Goal: Transaction & Acquisition: Purchase product/service

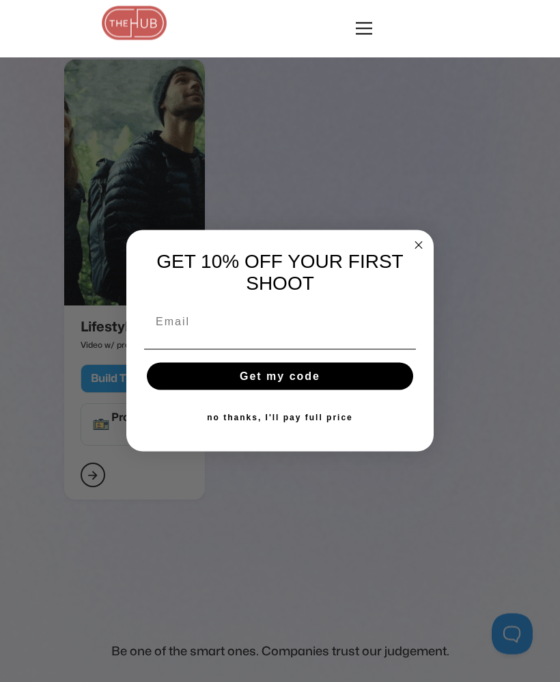
scroll to position [2679, 0]
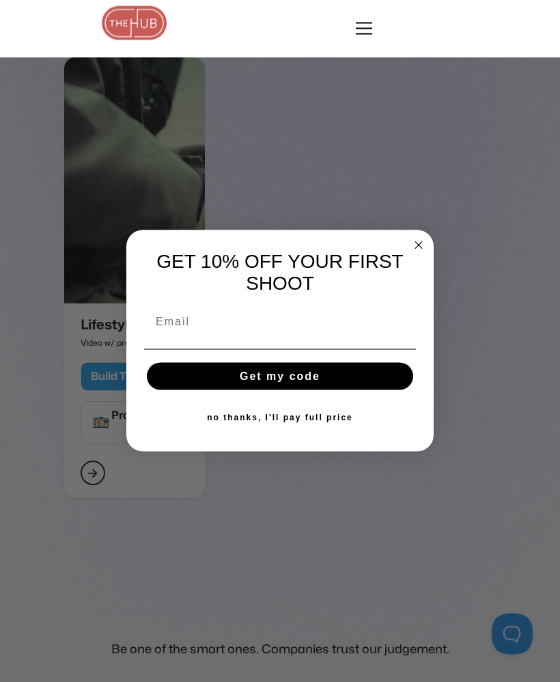
click at [410, 253] on icon "Close dialog" at bounding box center [418, 245] width 16 height 16
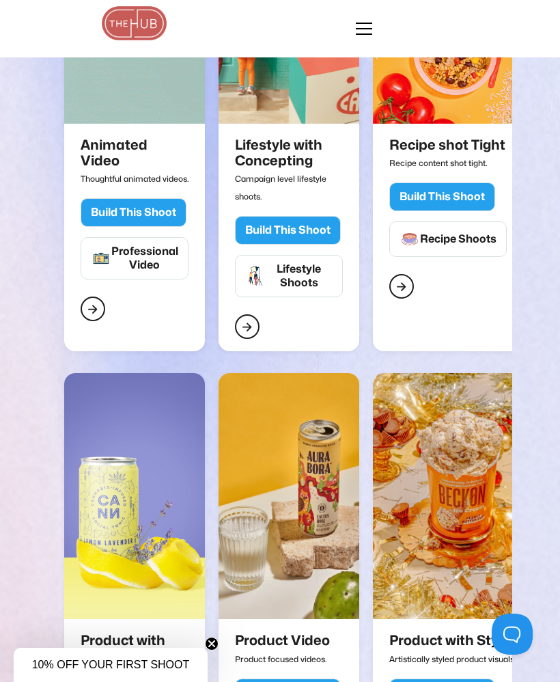
scroll to position [0, 0]
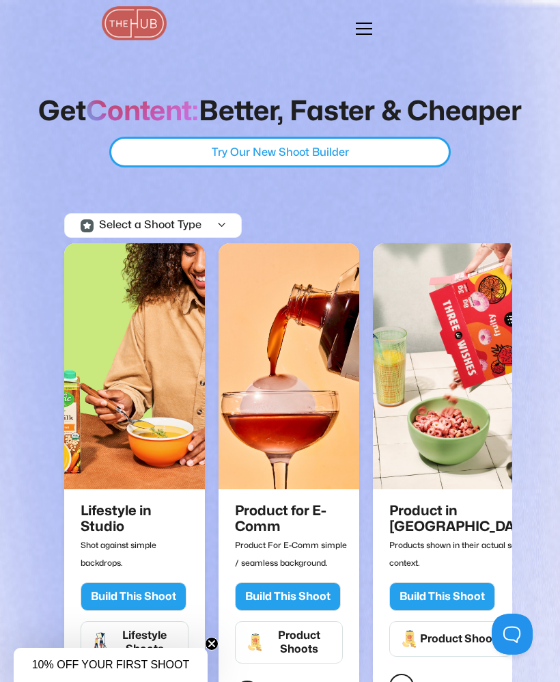
click at [359, 33] on div "menu" at bounding box center [364, 33] width 16 height 1
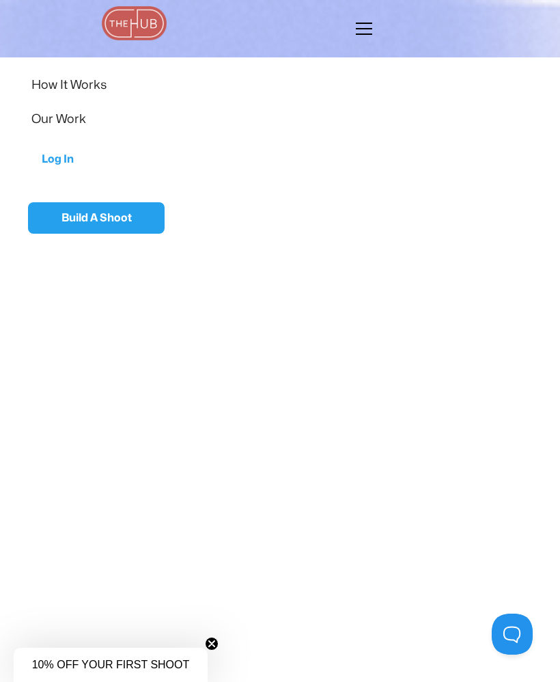
click at [50, 92] on link "How It Works" at bounding box center [279, 85] width 497 height 34
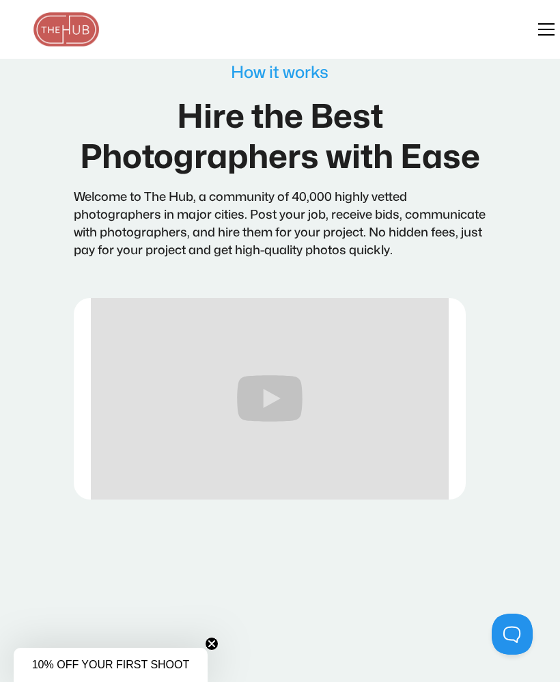
scroll to position [50, 0]
click at [541, 36] on div "menu" at bounding box center [538, 29] width 33 height 33
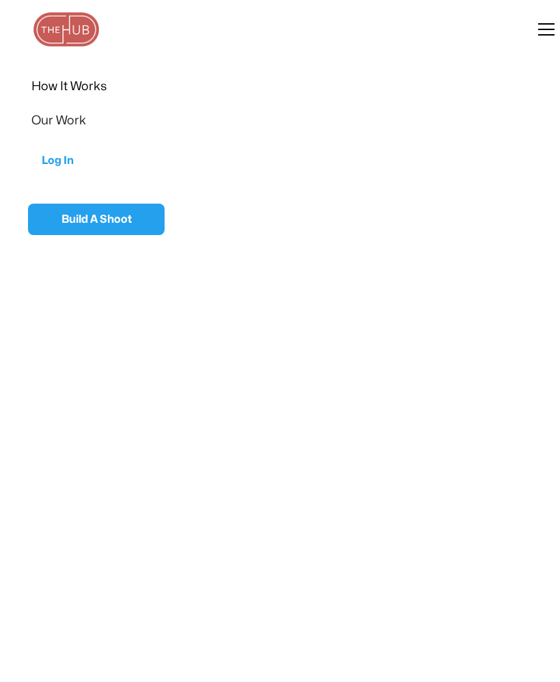
click at [70, 18] on img at bounding box center [66, 29] width 68 height 34
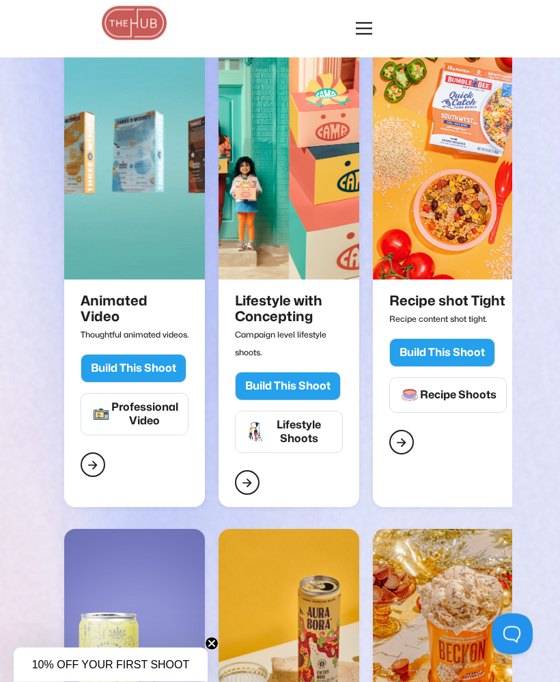
scroll to position [706, 0]
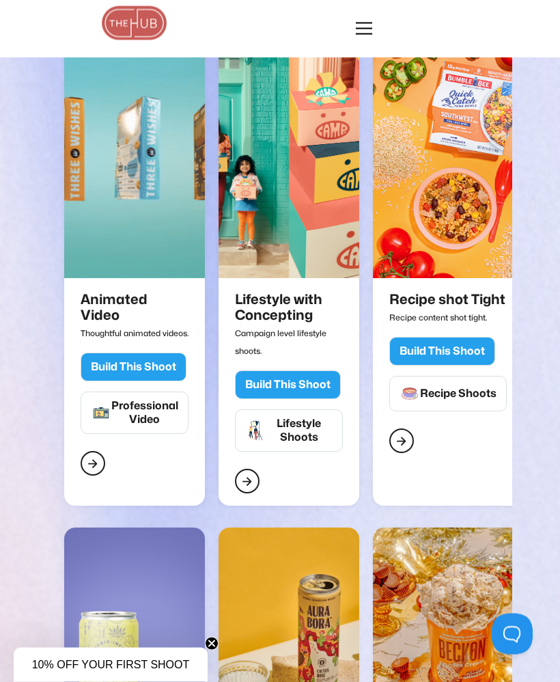
click at [283, 434] on div "Lifestyle Shoots" at bounding box center [299, 430] width 67 height 27
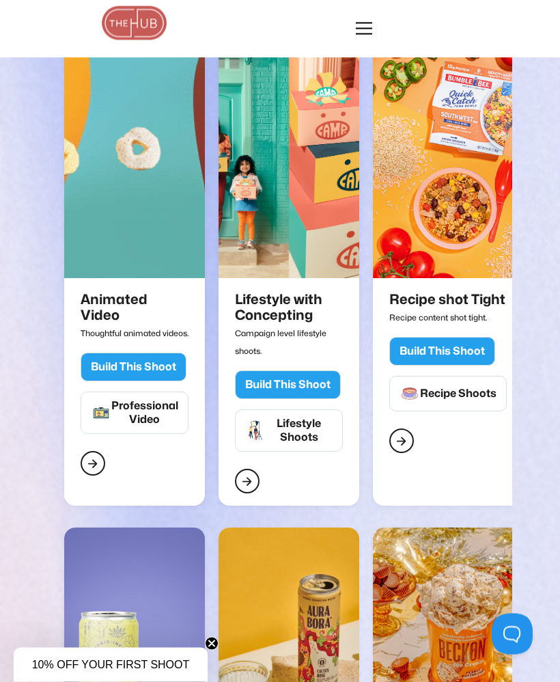
click at [285, 315] on h2 "Lifestyle with Concepting" at bounding box center [289, 308] width 108 height 32
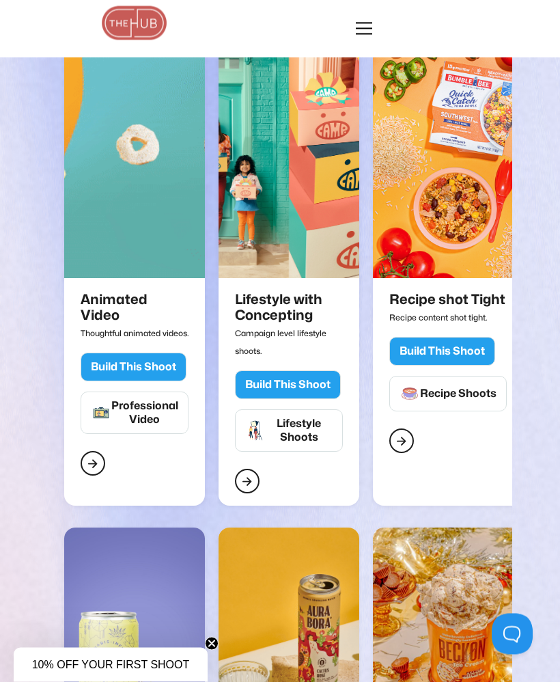
click at [247, 490] on link "" at bounding box center [247, 481] width 25 height 25
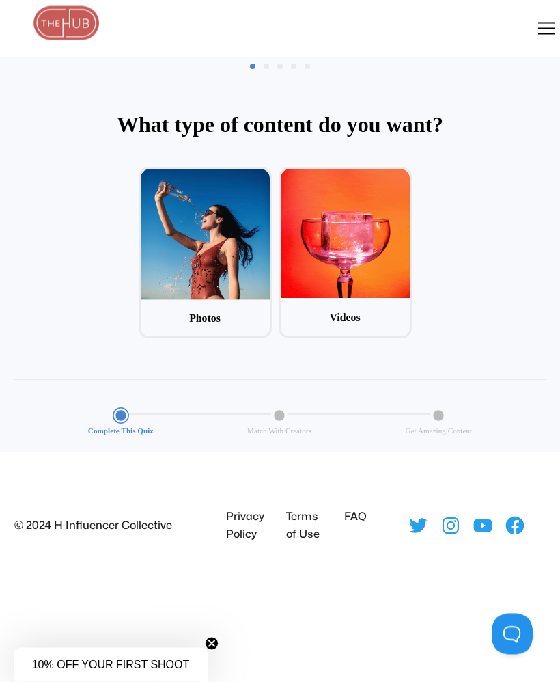
scroll to position [37, 0]
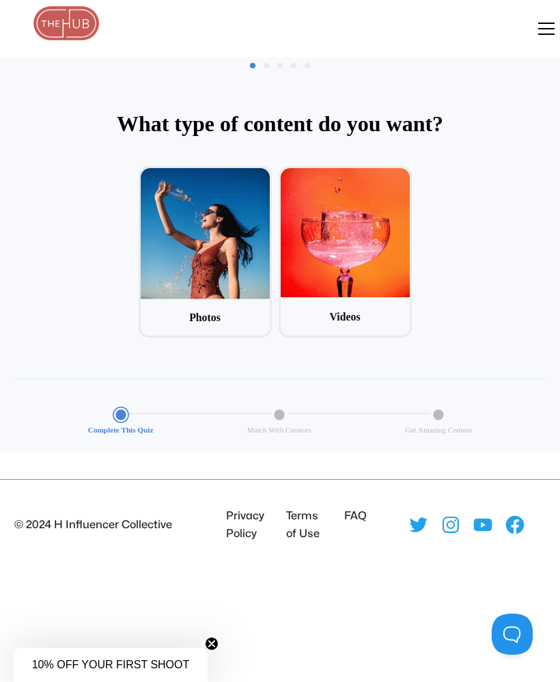
click at [199, 252] on div at bounding box center [205, 233] width 129 height 131
click at [148, 175] on input "1 Photos" at bounding box center [143, 170] width 9 height 9
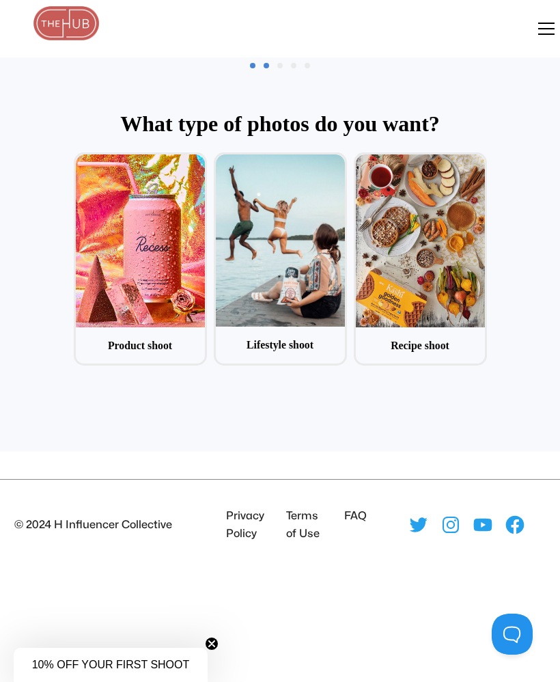
scroll to position [66, 0]
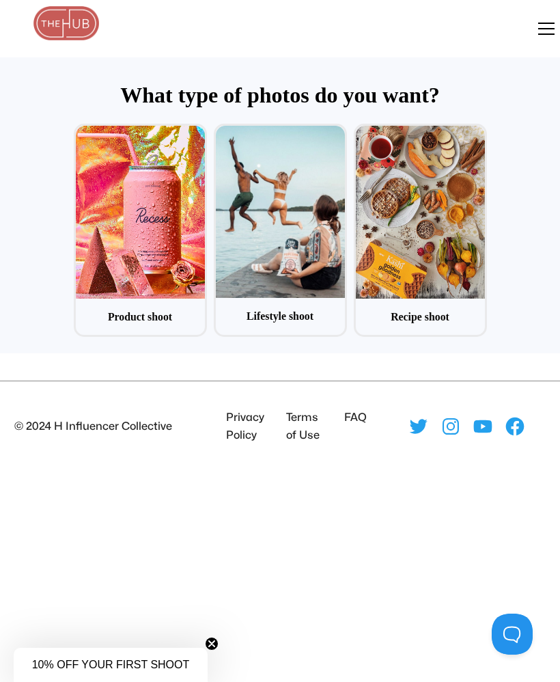
click at [284, 172] on div at bounding box center [280, 212] width 129 height 172
click at [223, 132] on input "2 Lifestyle shoot" at bounding box center [218, 128] width 9 height 9
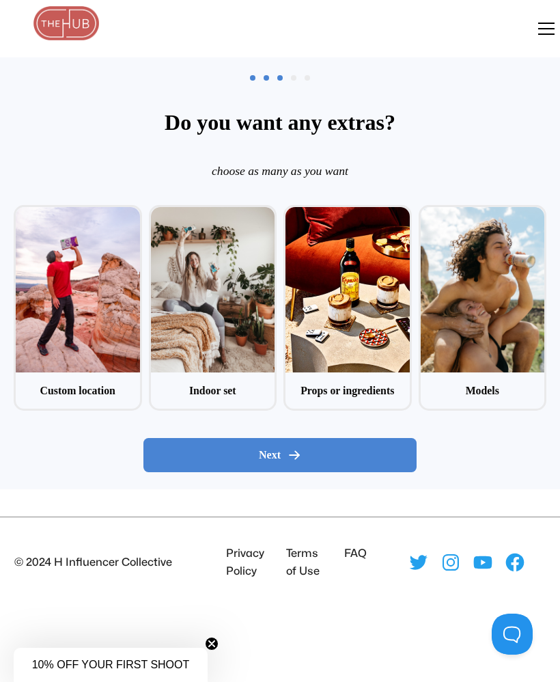
click at [503, 253] on div at bounding box center [483, 289] width 124 height 165
click at [427, 214] on input "4 Models" at bounding box center [423, 209] width 9 height 9
checkbox input "true"
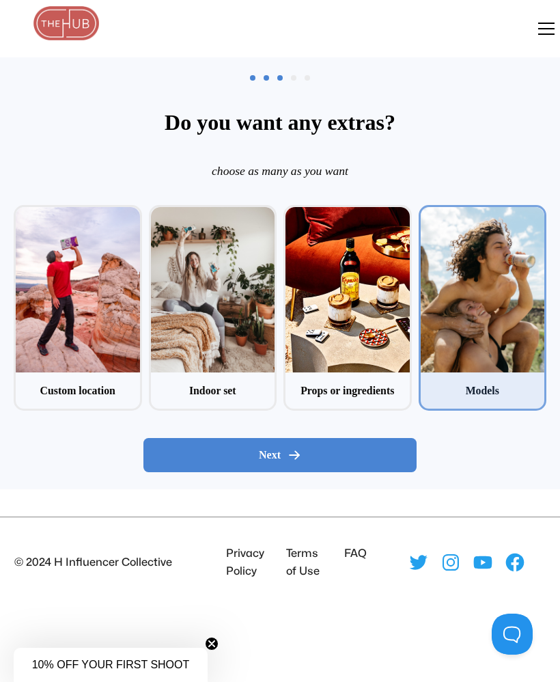
click at [306, 449] on div "Next" at bounding box center [280, 455] width 250 height 14
radio input "false"
radio input "true"
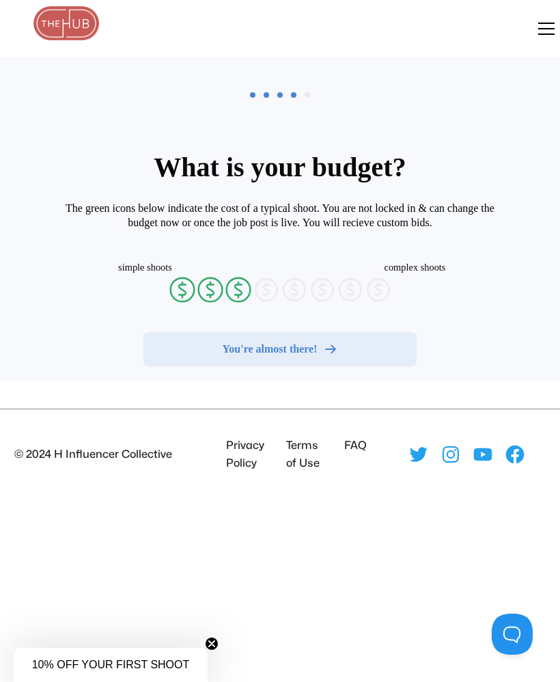
click at [233, 356] on button "You're almost there!" at bounding box center [279, 349] width 273 height 34
